Goal: Task Accomplishment & Management: Manage account settings

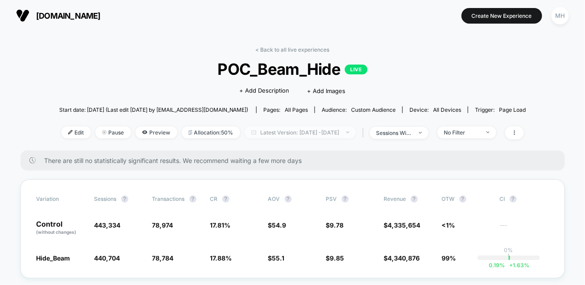
click at [309, 132] on span "Latest Version: [DATE] - [DATE]" at bounding box center [300, 133] width 111 height 12
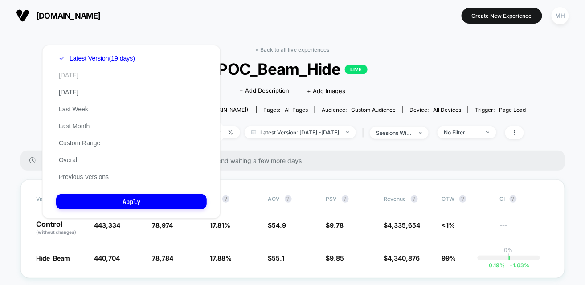
click at [72, 77] on button "[DATE]" at bounding box center [68, 75] width 25 height 8
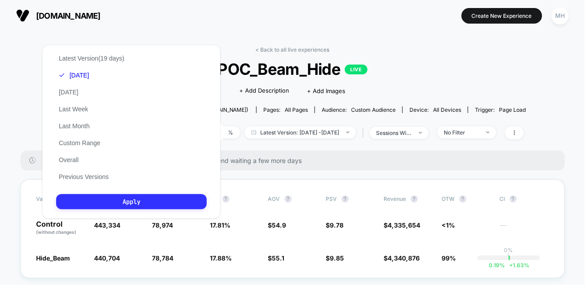
click at [129, 209] on button "Apply" at bounding box center [131, 201] width 151 height 15
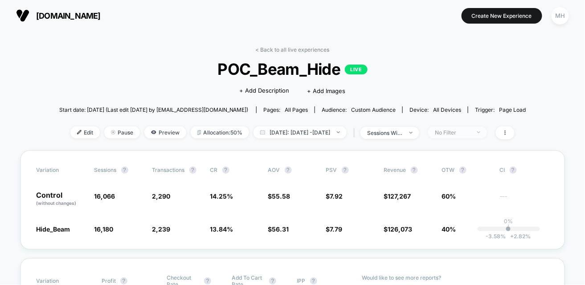
click at [471, 131] on div "No Filter" at bounding box center [453, 132] width 36 height 7
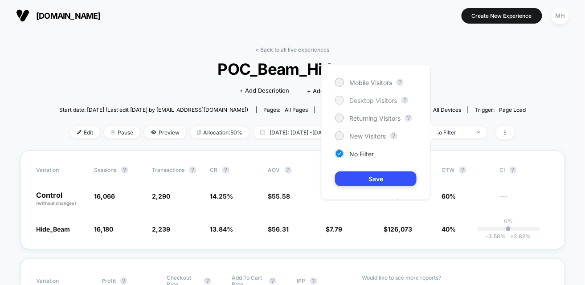
click at [382, 101] on span "Desktop Visitors" at bounding box center [374, 101] width 48 height 8
click at [379, 179] on button "Save" at bounding box center [376, 179] width 82 height 15
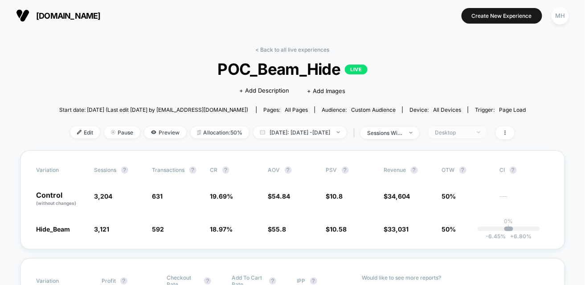
click at [471, 131] on div "Desktop" at bounding box center [453, 132] width 36 height 7
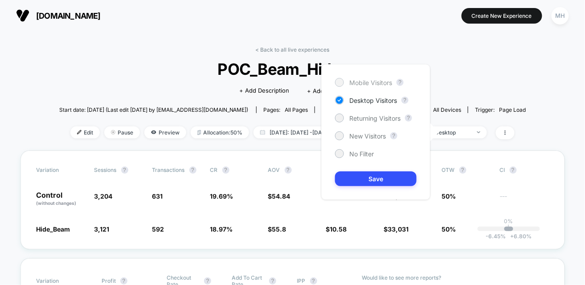
click at [380, 81] on span "Mobile Visitors" at bounding box center [371, 83] width 43 height 8
click at [392, 178] on button "Save" at bounding box center [376, 179] width 82 height 15
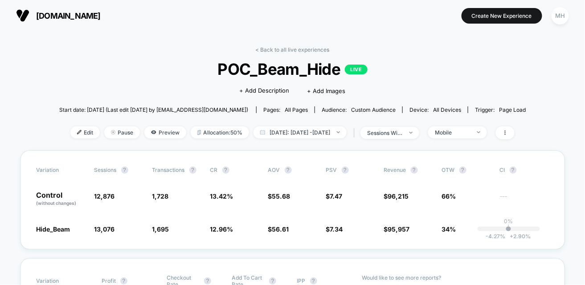
click at [432, 69] on span "POC_Beam_Hide LIVE" at bounding box center [292, 69] width 420 height 19
click at [464, 127] on span "Mobile" at bounding box center [457, 133] width 59 height 12
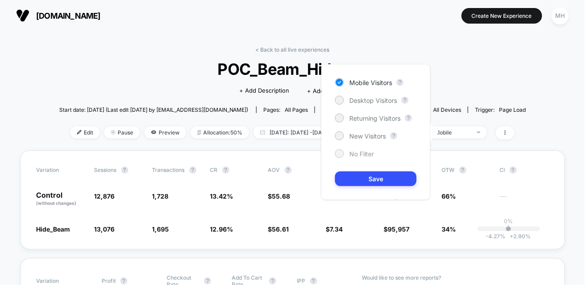
click at [365, 157] on span "No Filter" at bounding box center [362, 154] width 25 height 8
click at [373, 181] on button "Save" at bounding box center [376, 179] width 82 height 15
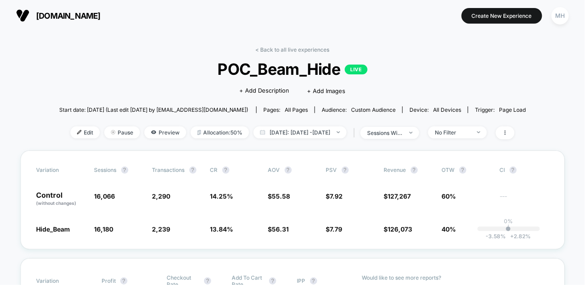
click at [170, 78] on div "Click to edit experience details + Add Description + Add Images" at bounding box center [292, 90] width 280 height 24
